Goal: Information Seeking & Learning: Check status

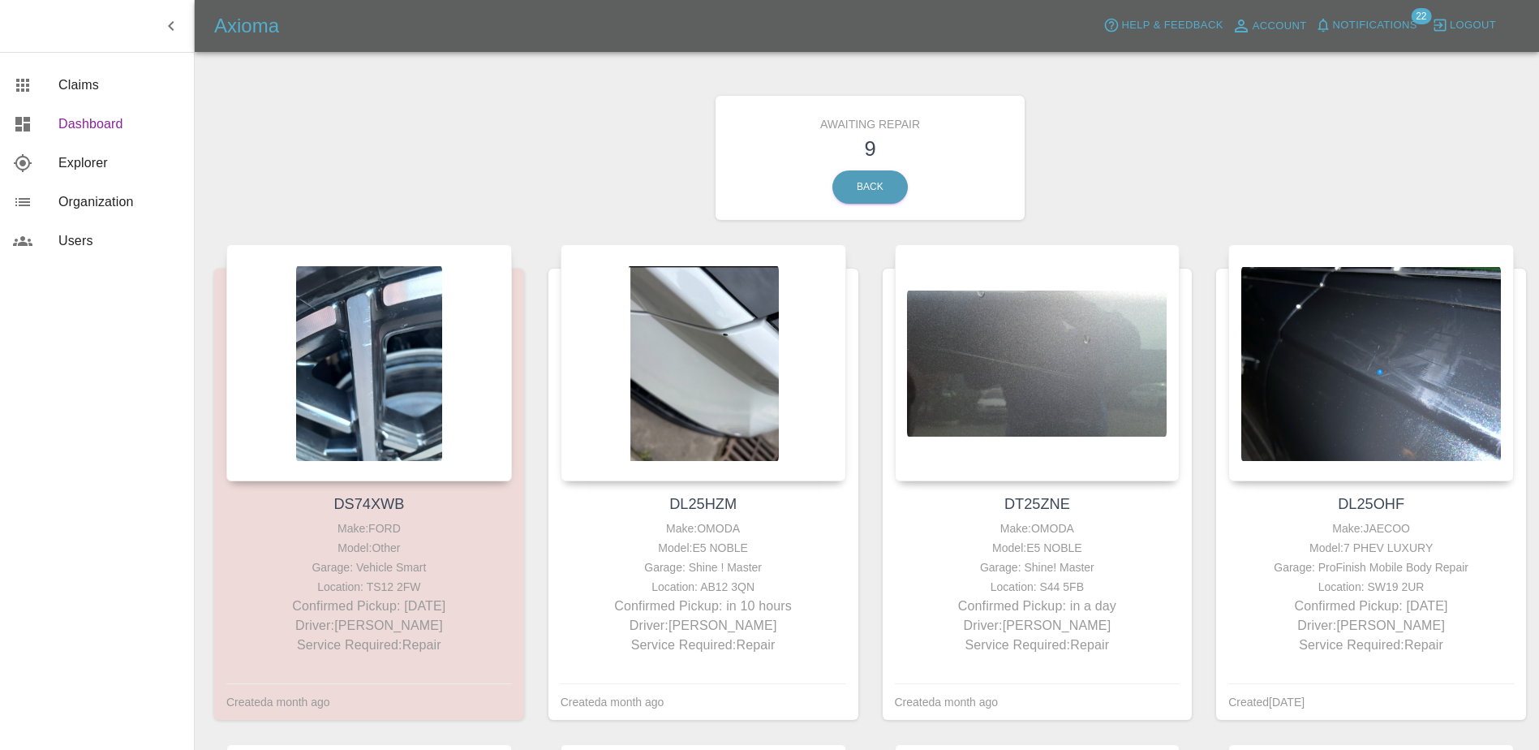
click at [71, 125] on span "Dashboard" at bounding box center [119, 123] width 123 height 19
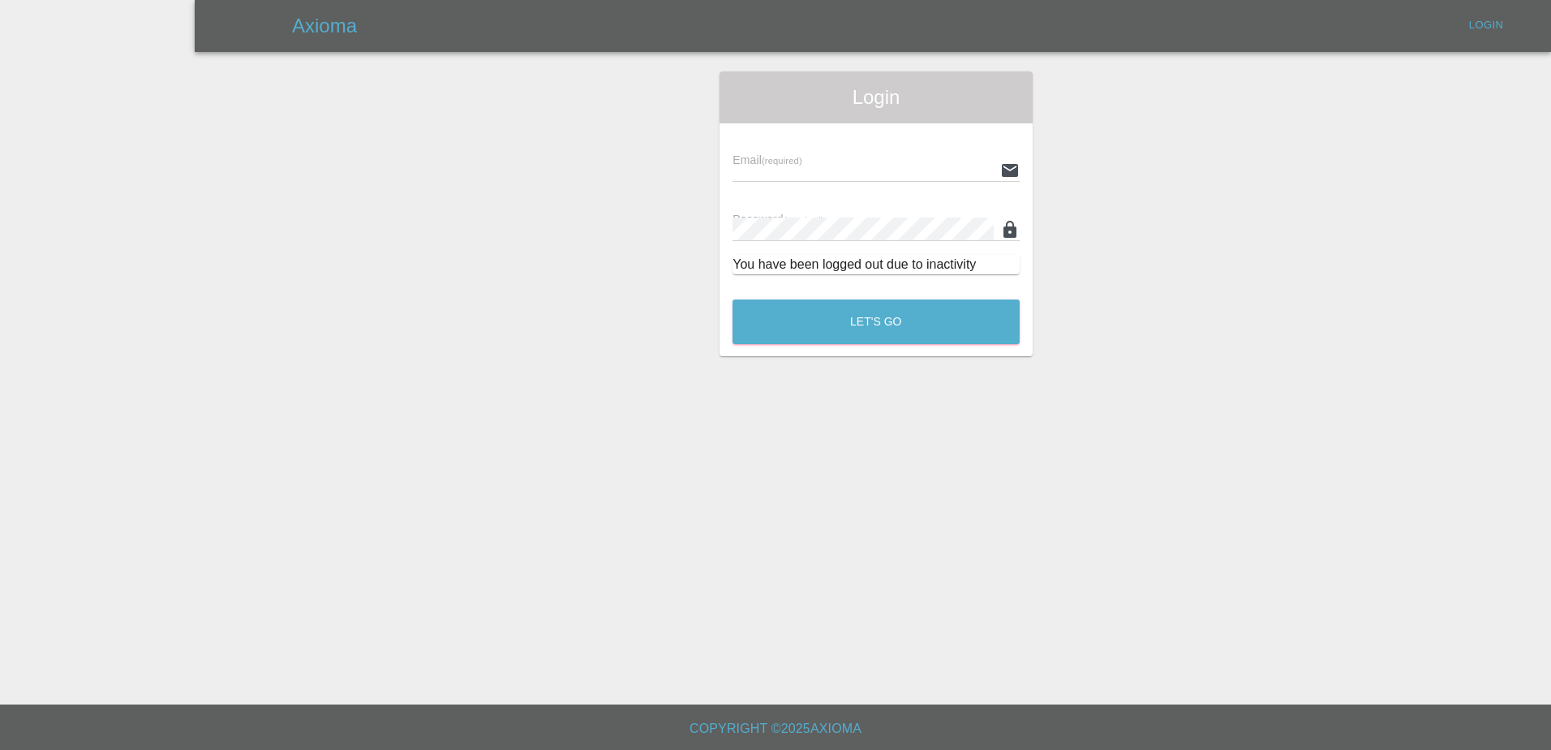
type input "[PERSON_NAME][EMAIL_ADDRESS][PERSON_NAME][DOMAIN_NAME]"
click at [900, 338] on button "Let's Go" at bounding box center [876, 321] width 287 height 45
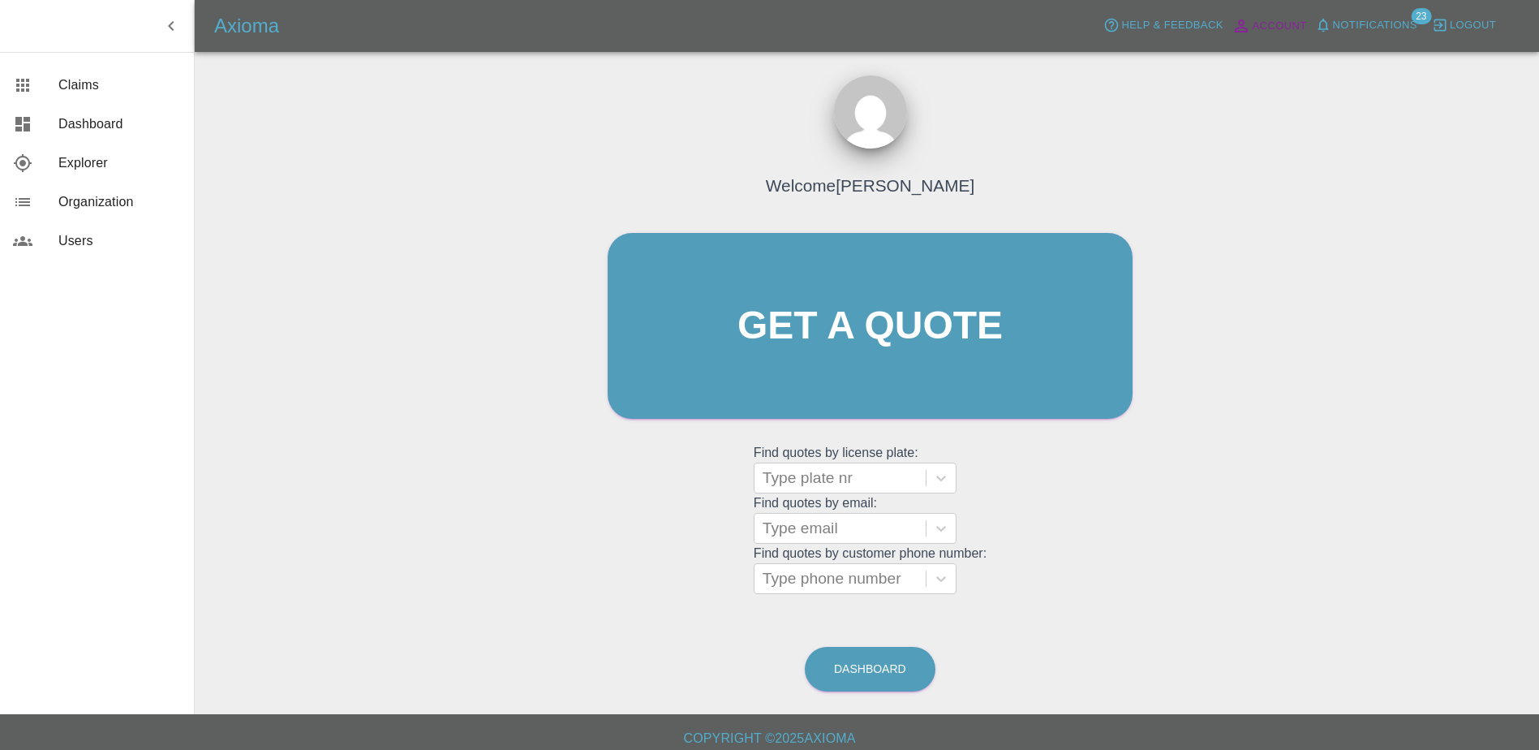
click at [1251, 25] on icon at bounding box center [1241, 25] width 19 height 19
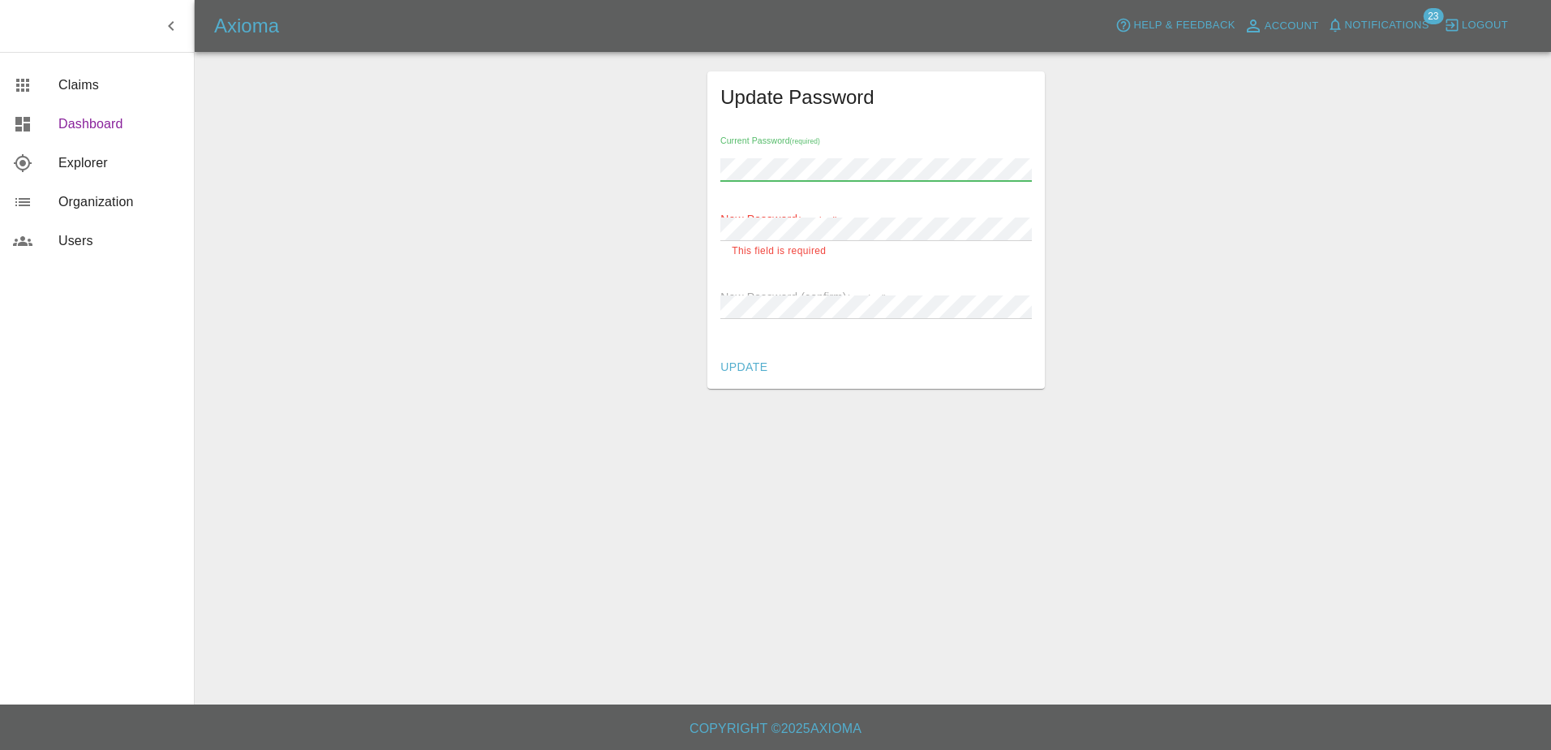
click at [82, 122] on span "Dashboard" at bounding box center [119, 123] width 123 height 19
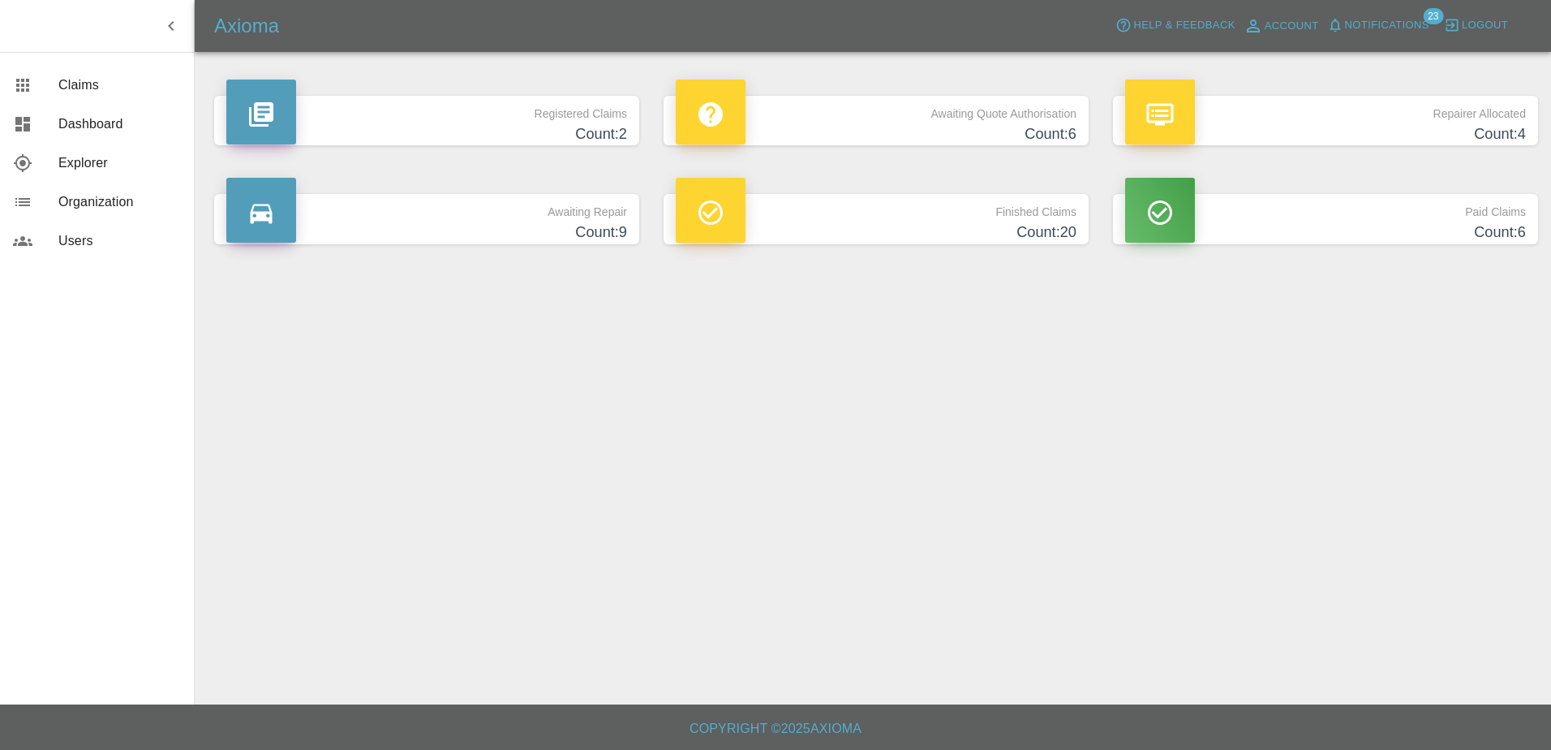
click at [904, 221] on h4 "Count: 20" at bounding box center [876, 232] width 401 height 22
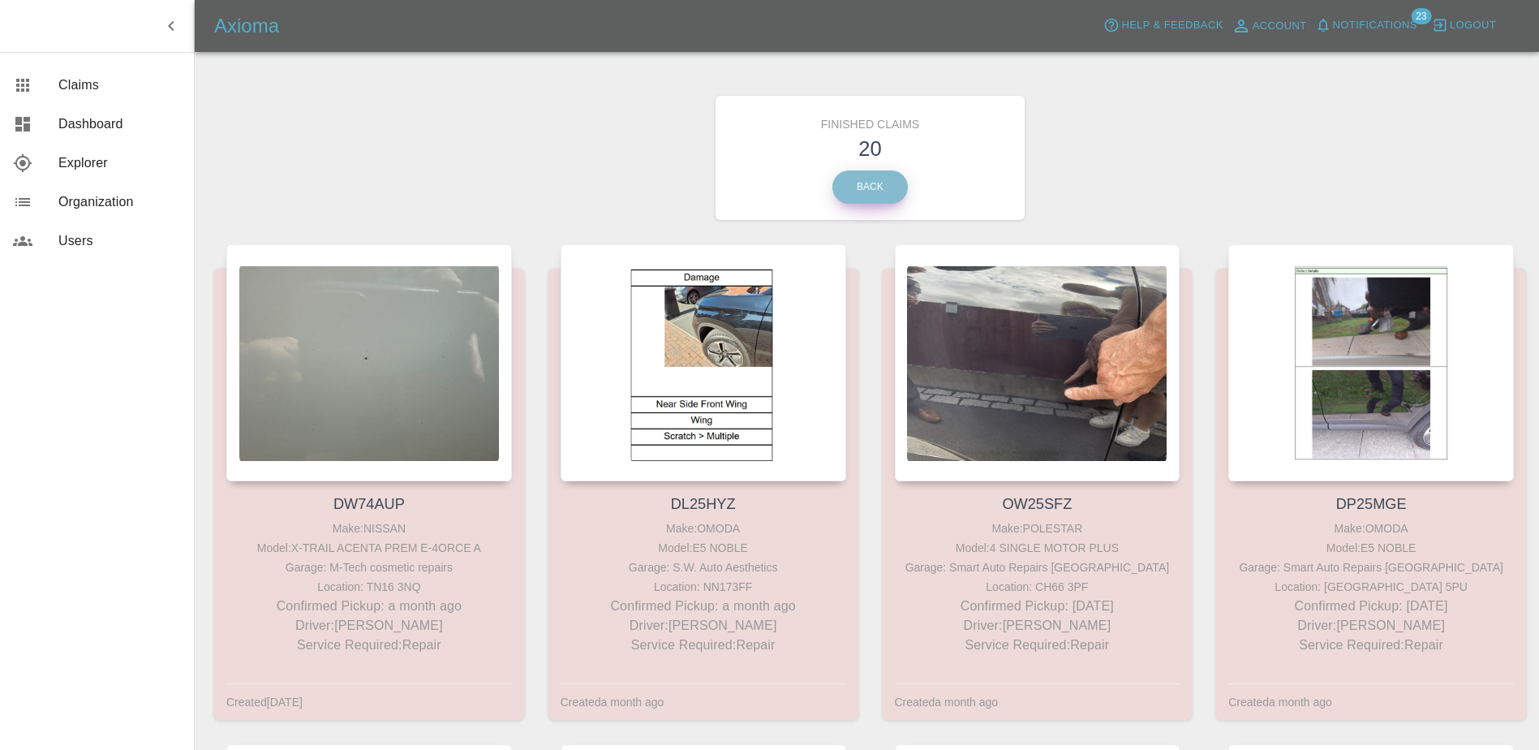
click at [835, 183] on link "Back" at bounding box center [869, 186] width 75 height 33
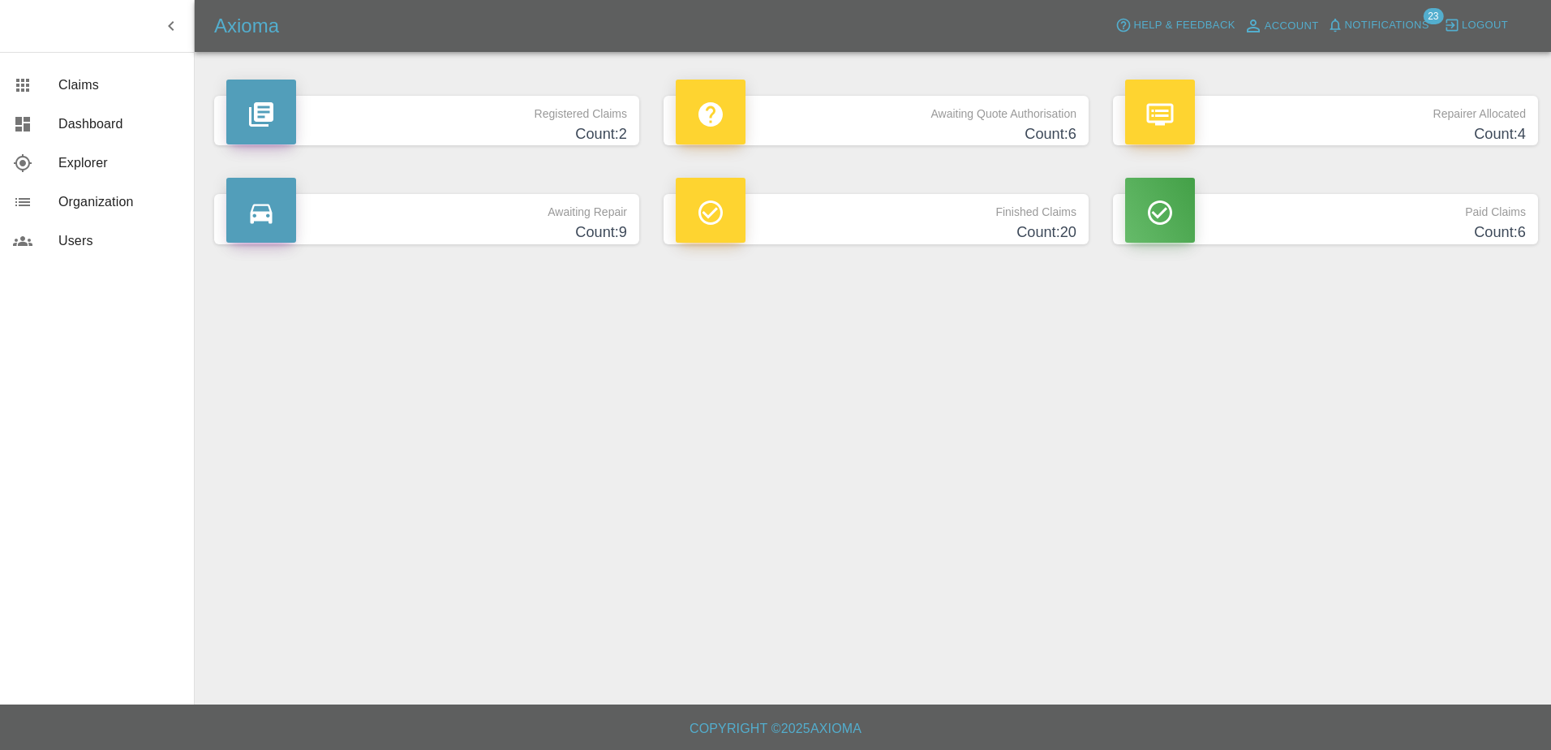
click at [500, 218] on p "Awaiting Repair" at bounding box center [426, 208] width 401 height 28
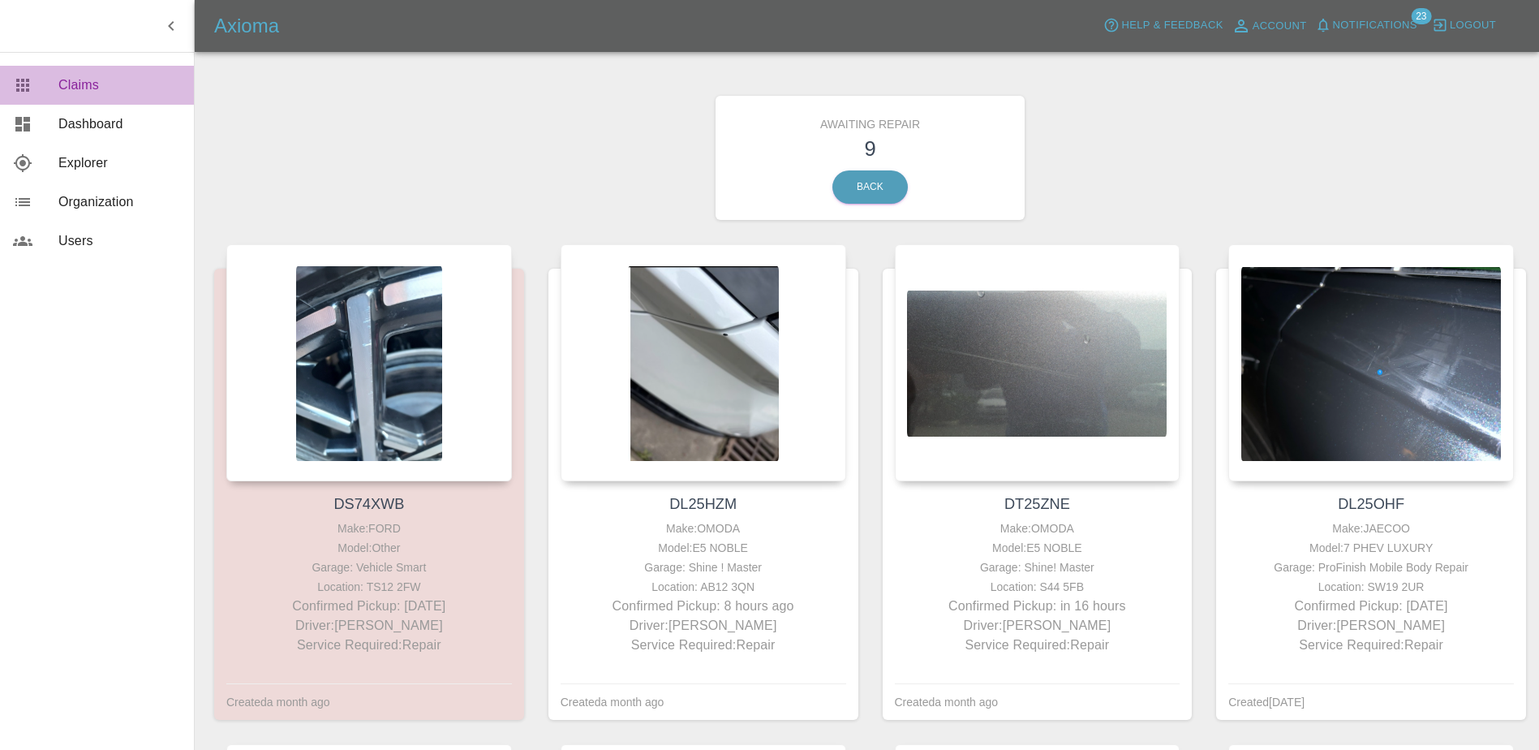
click at [95, 94] on span "Claims" at bounding box center [119, 84] width 123 height 19
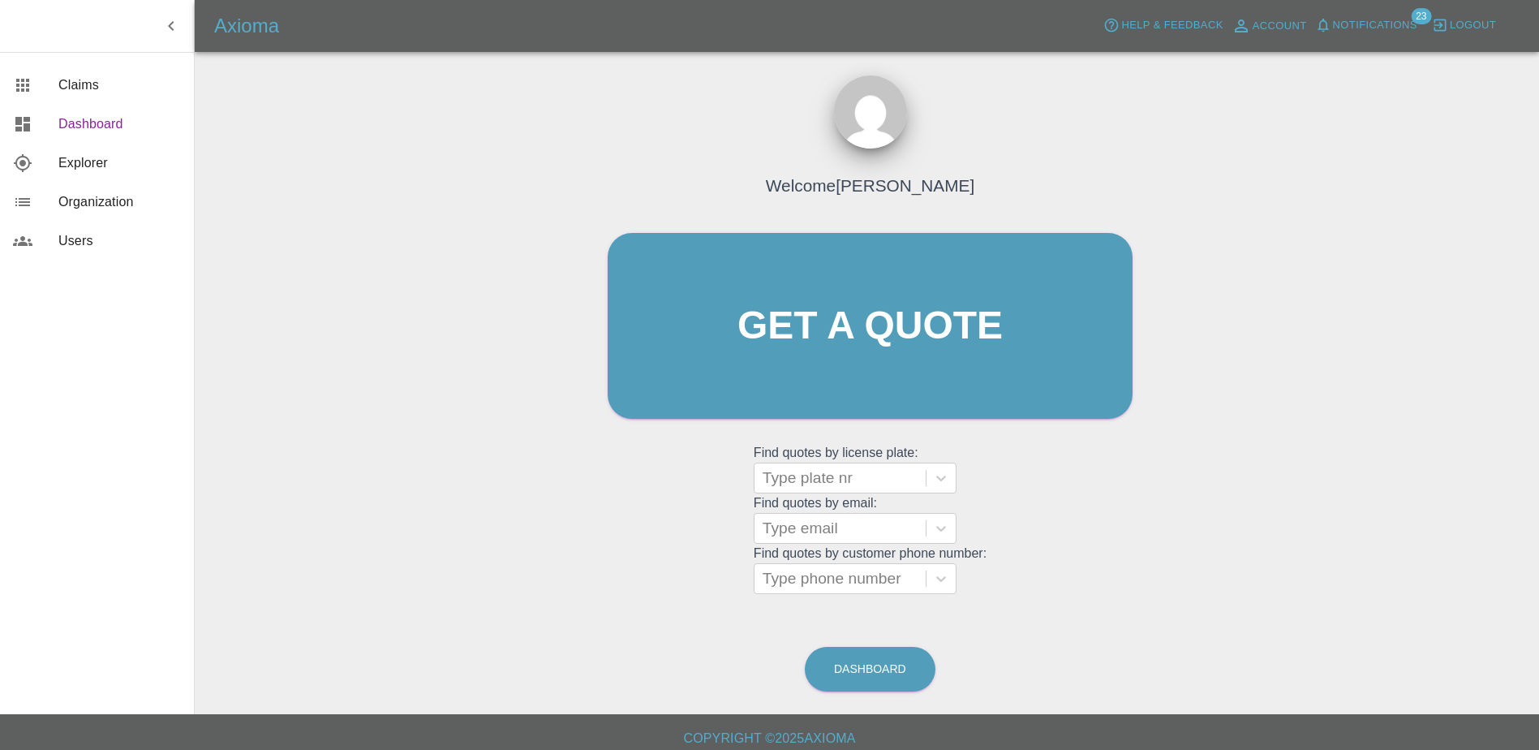
click at [97, 130] on span "Dashboard" at bounding box center [119, 123] width 123 height 19
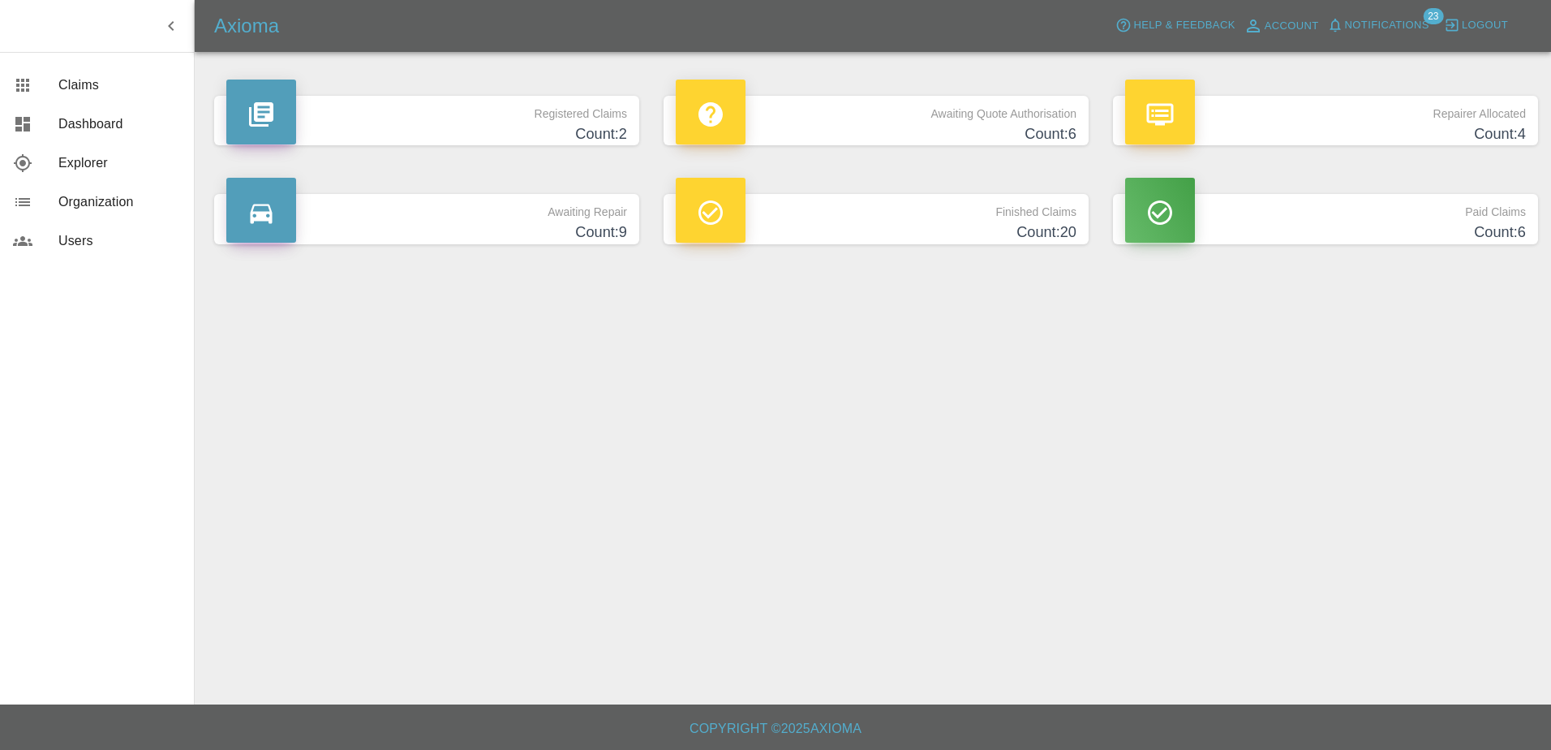
click at [497, 255] on div "Awaiting Repair Count: 9" at bounding box center [426, 219] width 449 height 98
click at [497, 234] on h4 "Count: 9" at bounding box center [426, 232] width 401 height 22
